Goal: Information Seeking & Learning: Learn about a topic

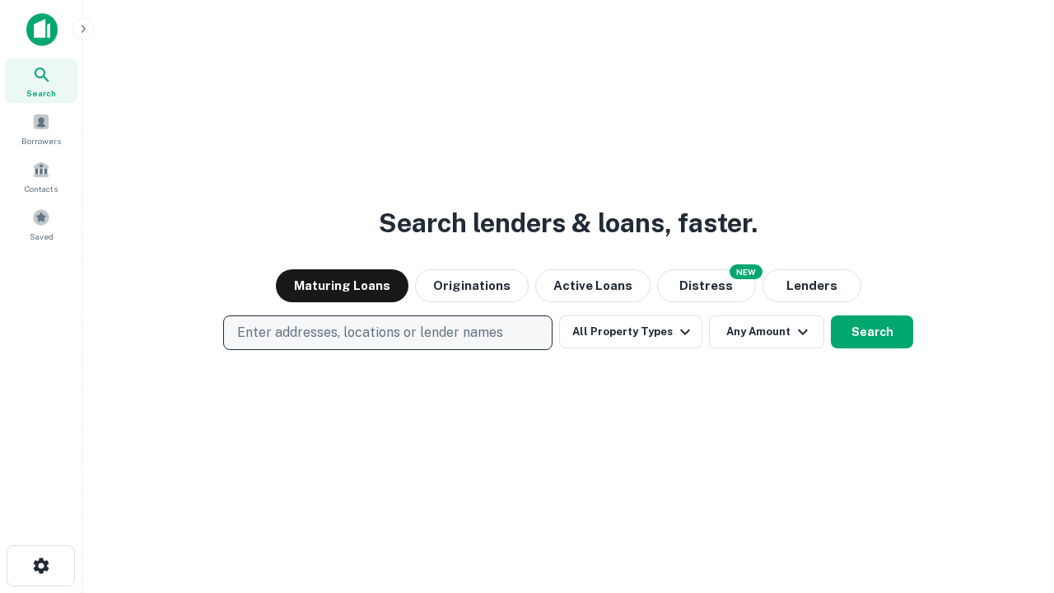
click at [387, 333] on p "Enter addresses, locations or lender names" at bounding box center [370, 333] width 266 height 20
type input "**********"
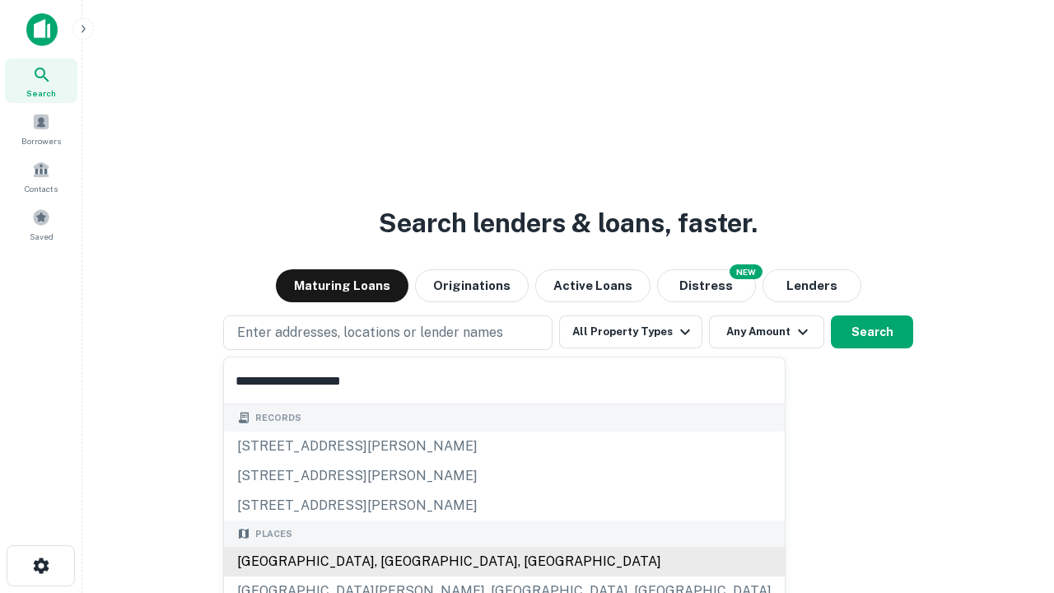
click at [394, 562] on div "[GEOGRAPHIC_DATA], [GEOGRAPHIC_DATA], [GEOGRAPHIC_DATA]" at bounding box center [504, 562] width 561 height 30
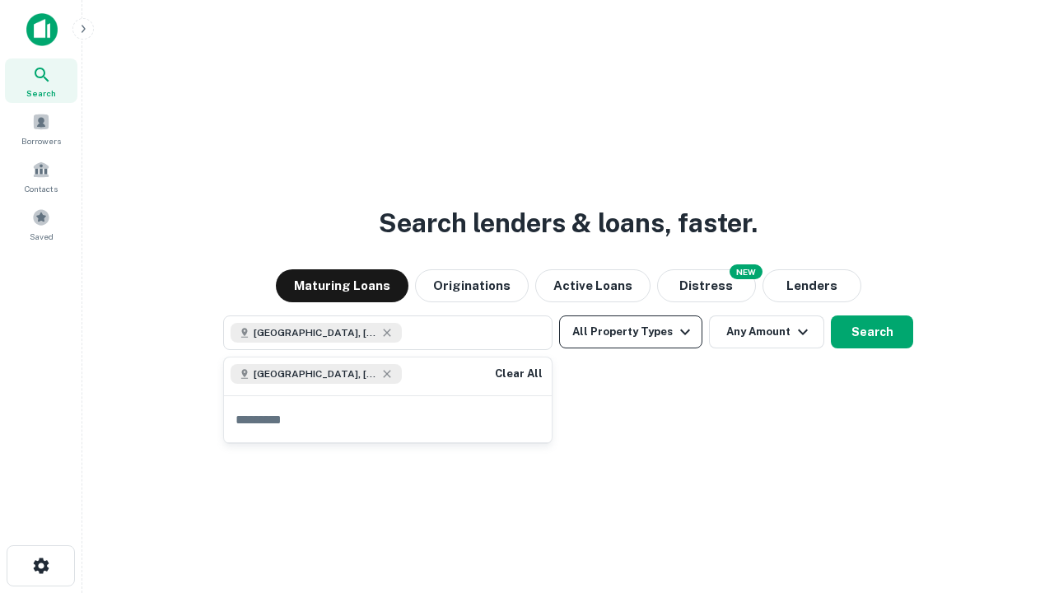
click at [631, 332] on button "All Property Types" at bounding box center [630, 332] width 143 height 33
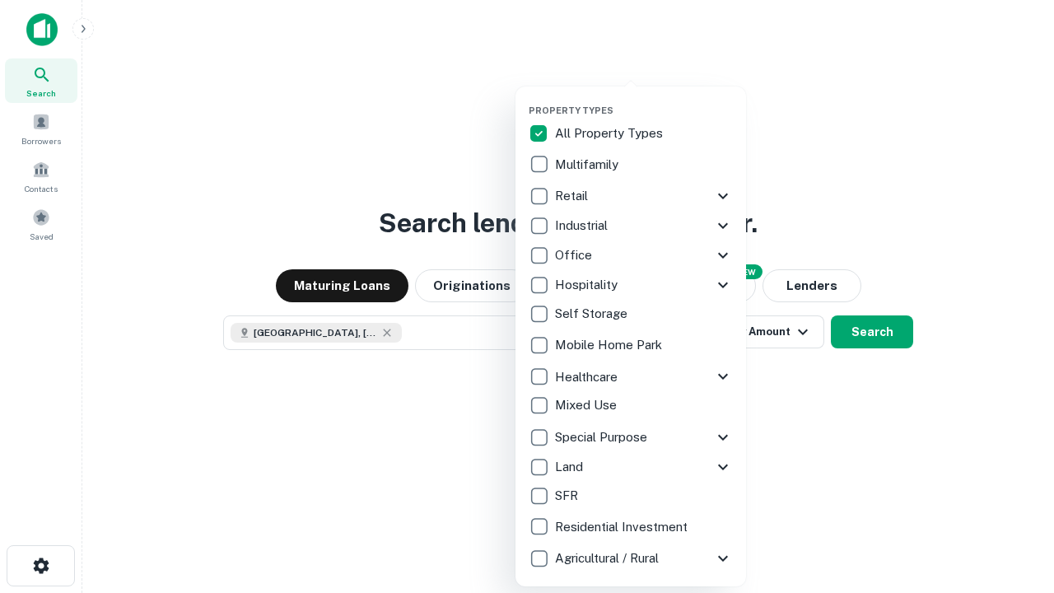
click at [644, 100] on button "button" at bounding box center [644, 100] width 231 height 1
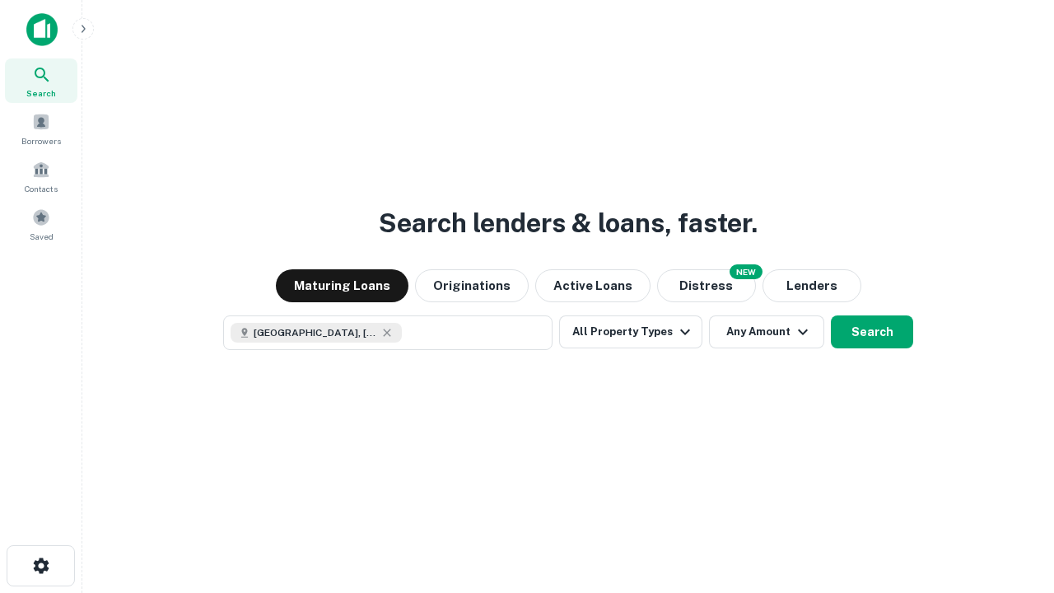
scroll to position [26, 0]
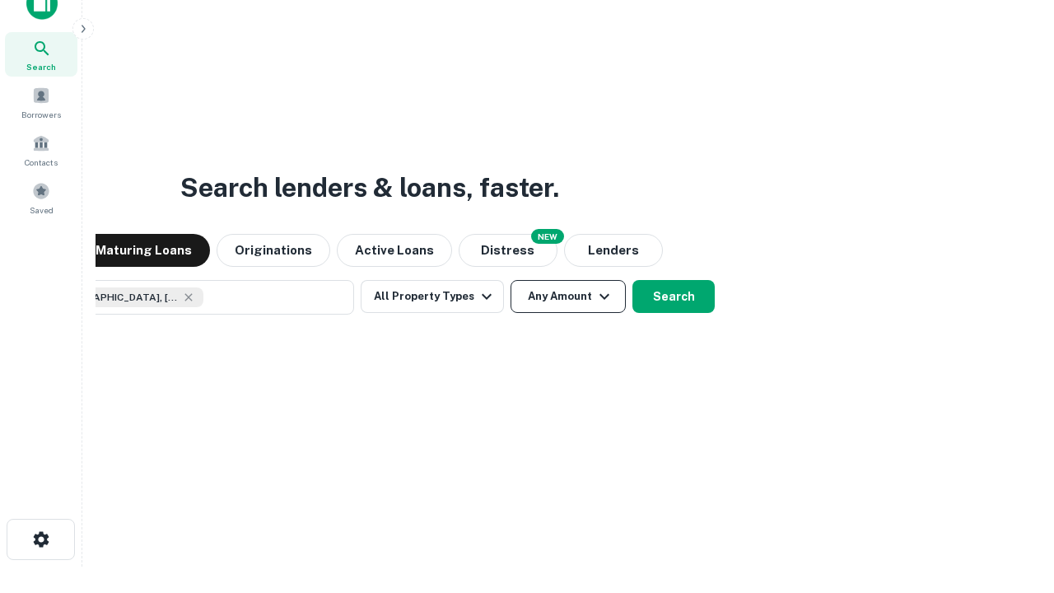
click at [511, 280] on button "Any Amount" at bounding box center [568, 296] width 115 height 33
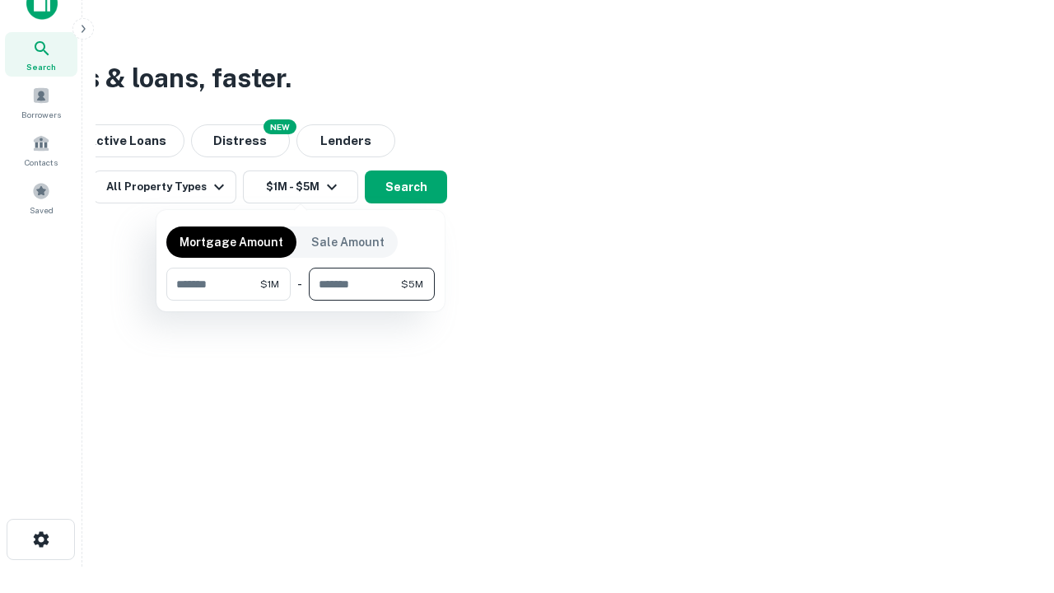
type input "*******"
click at [301, 301] on button "button" at bounding box center [300, 301] width 269 height 1
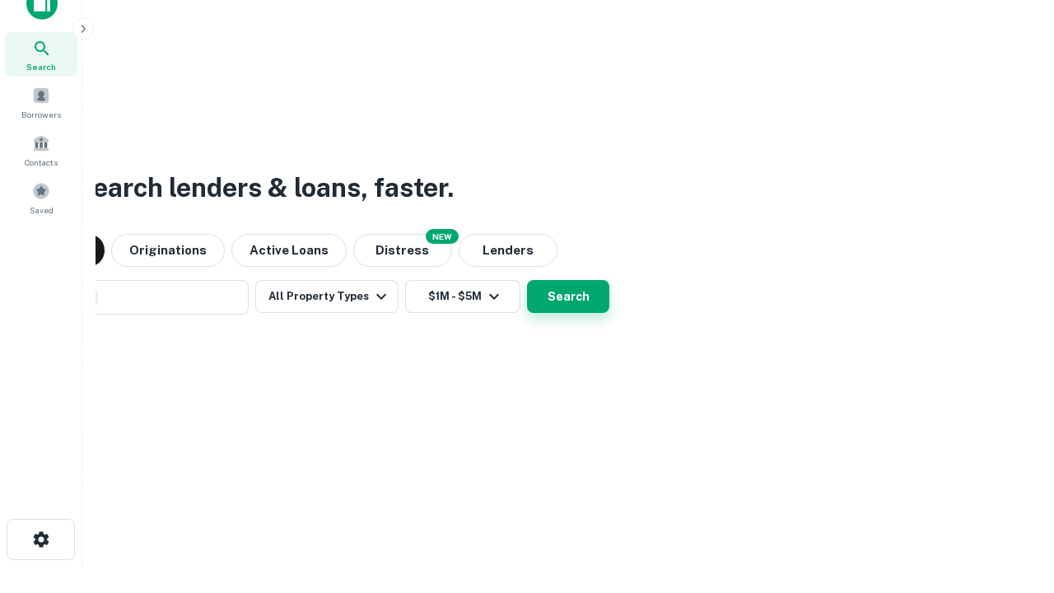
click at [527, 280] on button "Search" at bounding box center [568, 296] width 82 height 33
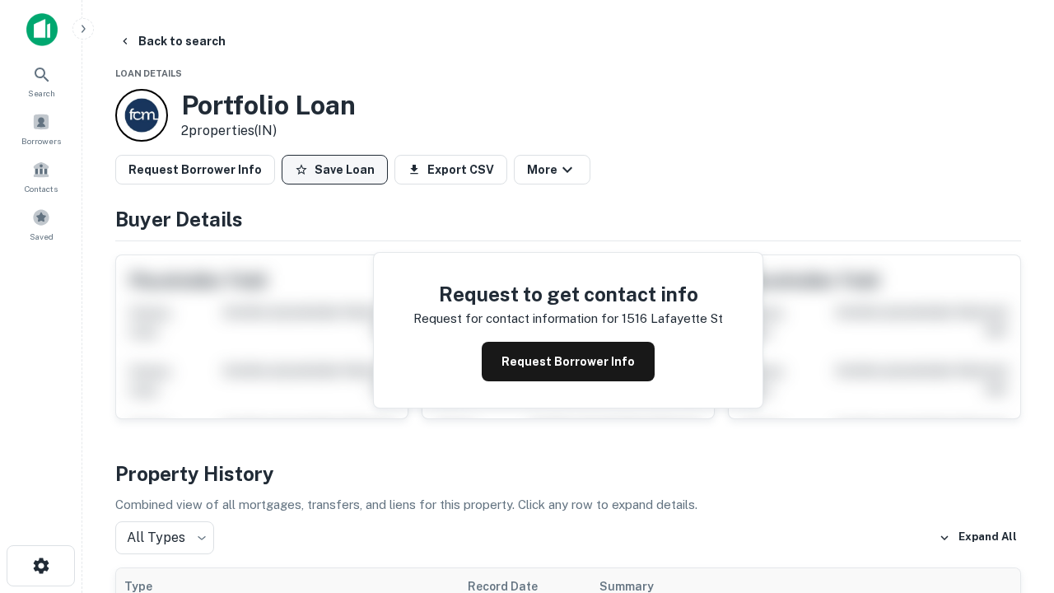
click at [334, 170] on button "Save Loan" at bounding box center [335, 170] width 106 height 30
click at [339, 170] on button "Loan Saved" at bounding box center [339, 170] width 114 height 30
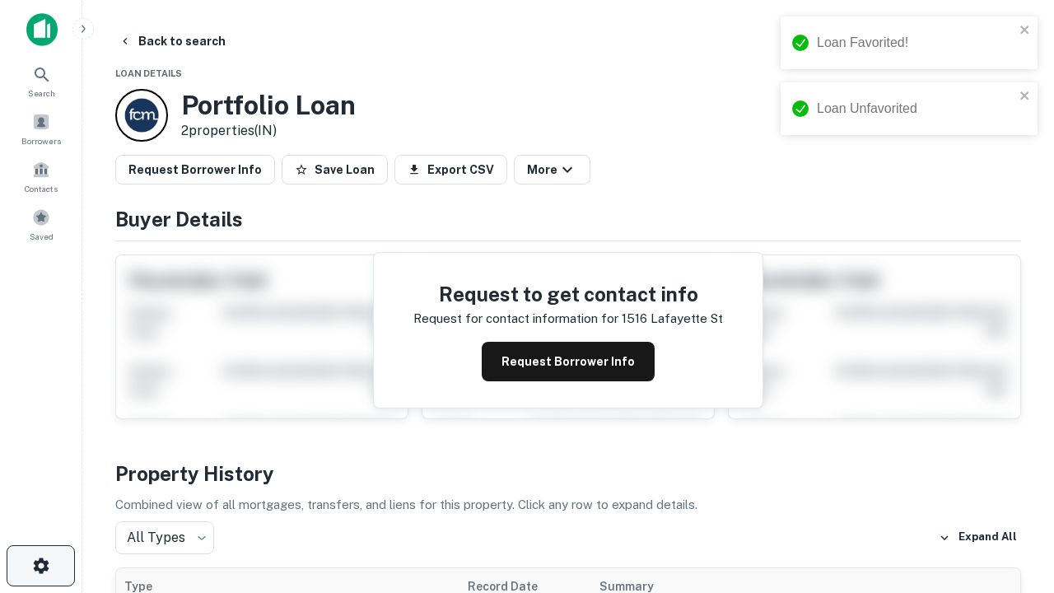
click at [40, 566] on icon "button" at bounding box center [41, 566] width 20 height 20
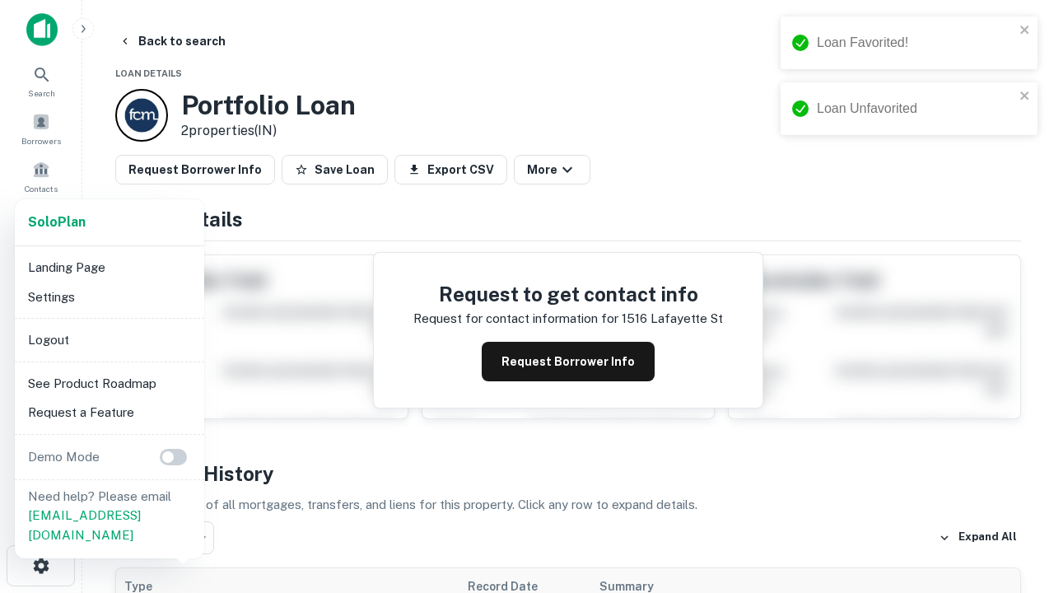
click at [109, 339] on li "Logout" at bounding box center [109, 340] width 176 height 30
